Goal: Information Seeking & Learning: Check status

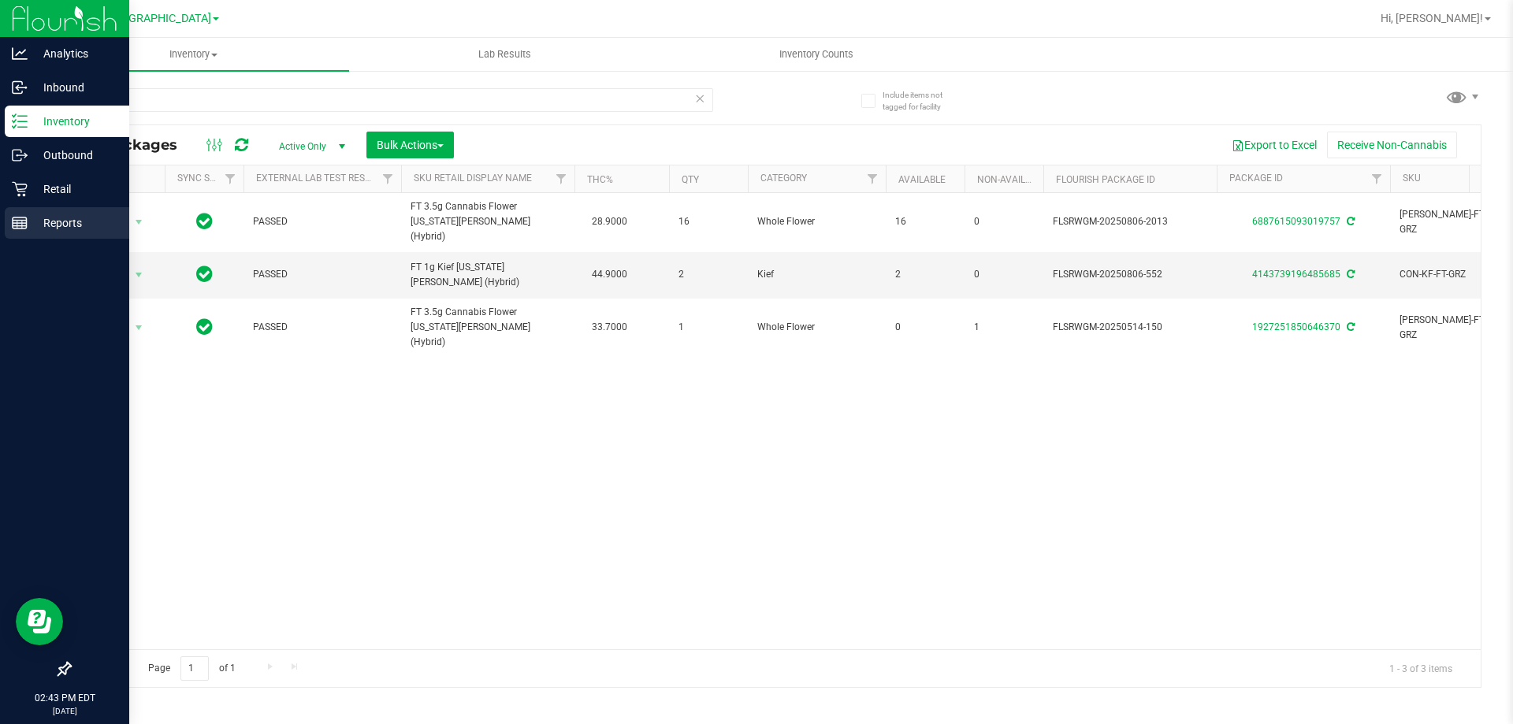
click at [31, 229] on p "Reports" at bounding box center [75, 223] width 95 height 19
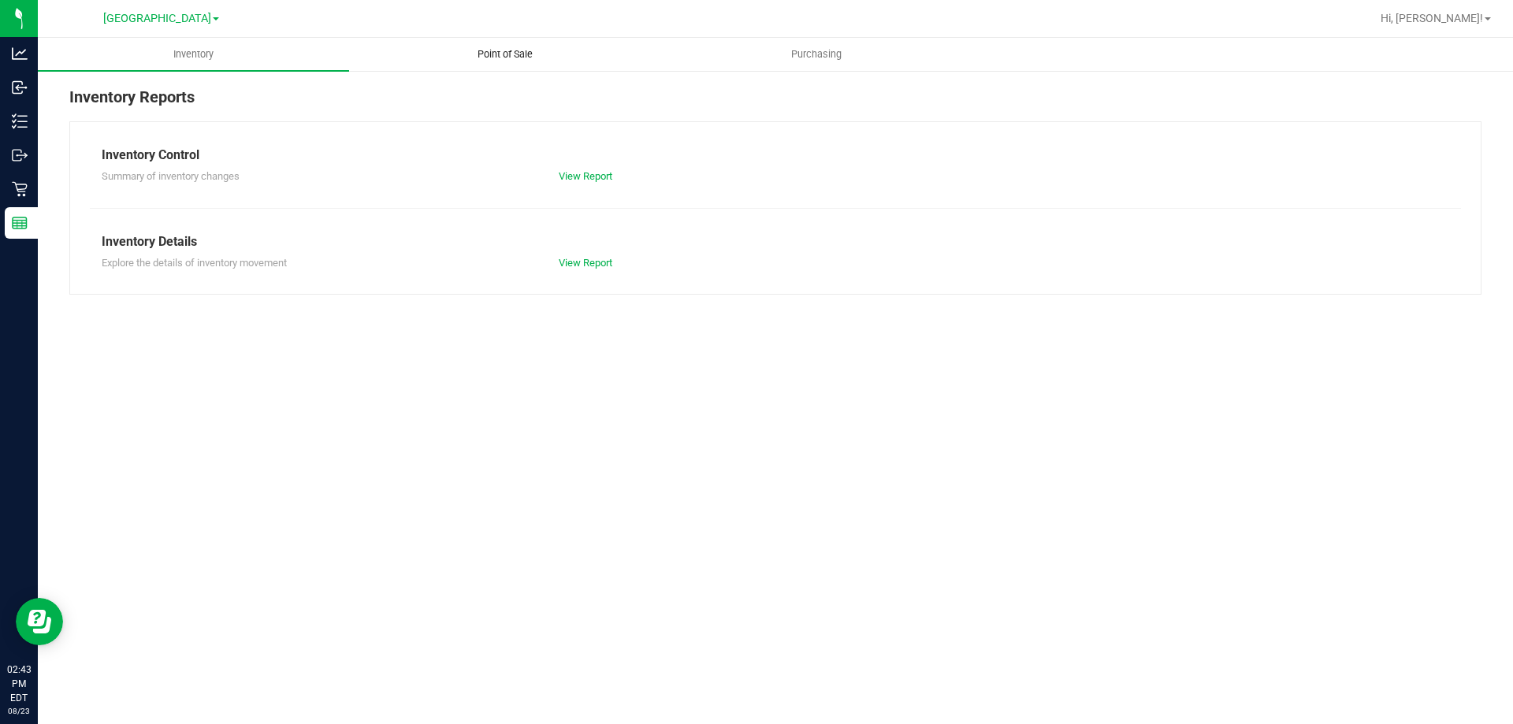
click at [510, 46] on uib-tab-heading "Point of Sale" at bounding box center [505, 55] width 310 height 32
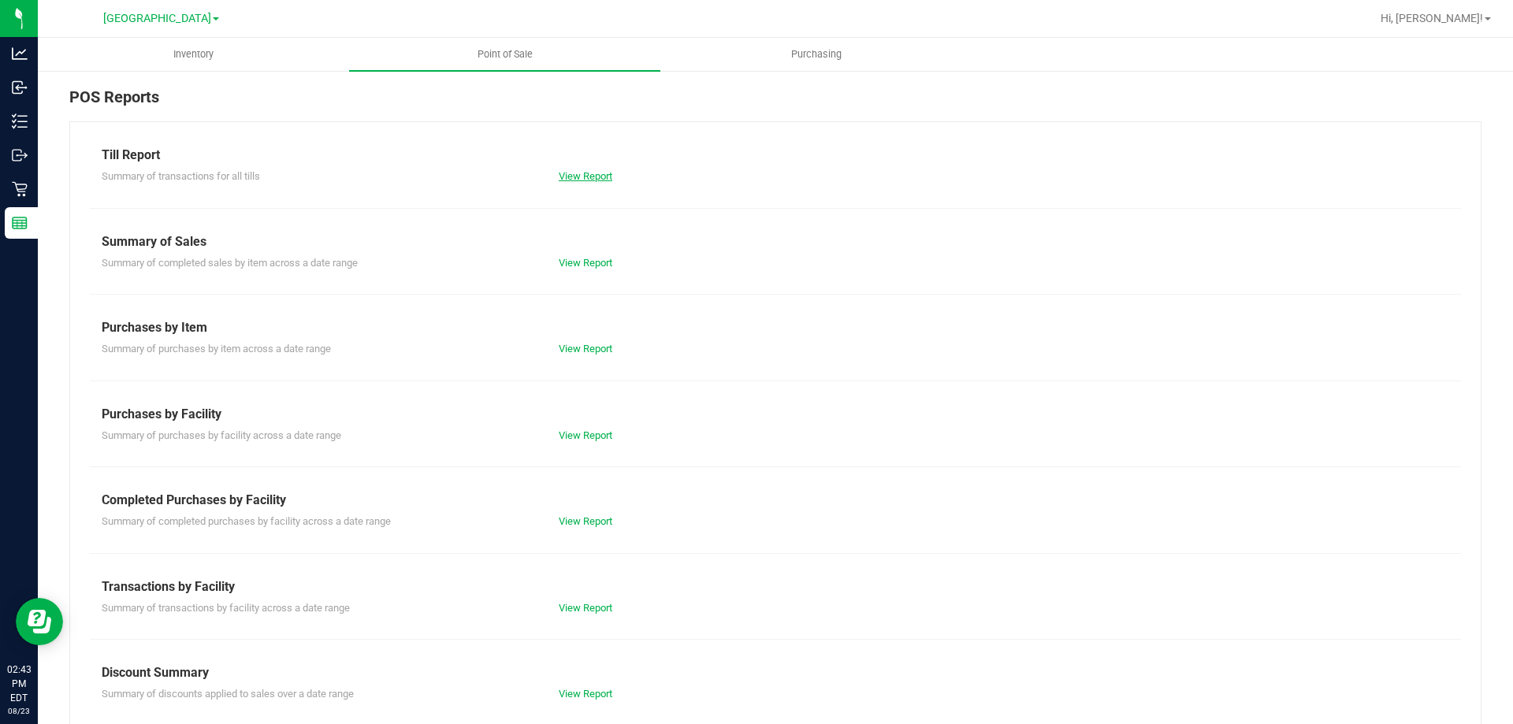
click at [606, 177] on link "View Report" at bounding box center [586, 176] width 54 height 12
